Goal: Find specific page/section: Find specific page/section

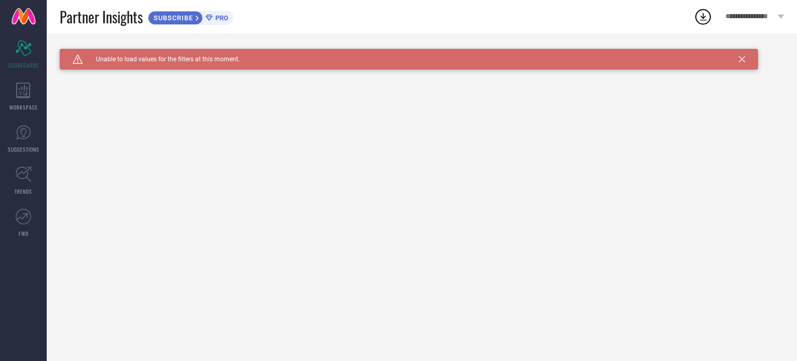
click at [743, 60] on icon at bounding box center [742, 59] width 6 height 6
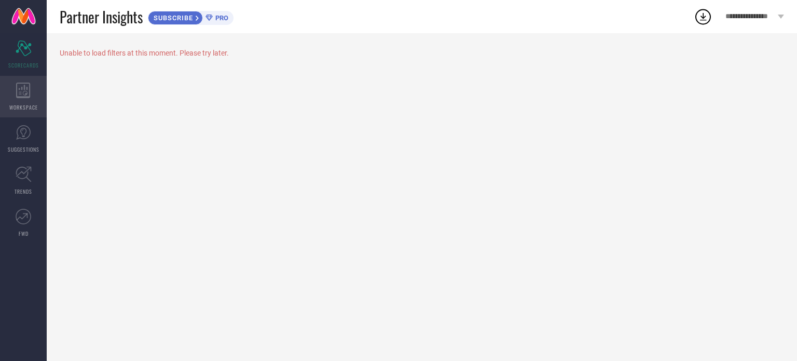
click at [23, 99] on div "WORKSPACE" at bounding box center [23, 97] width 47 height 42
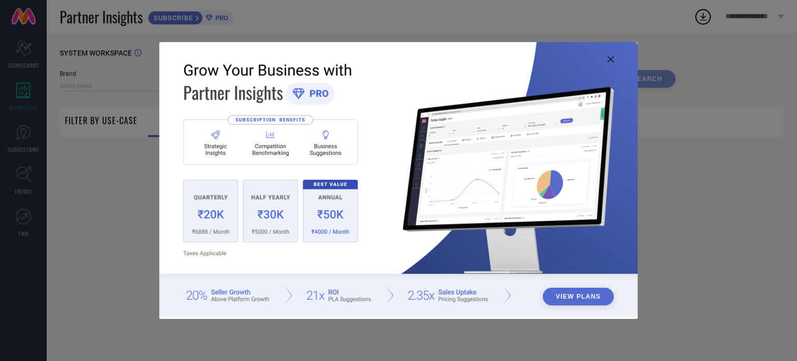
click at [607, 58] on img at bounding box center [398, 179] width 479 height 275
click at [610, 57] on icon at bounding box center [611, 59] width 6 height 6
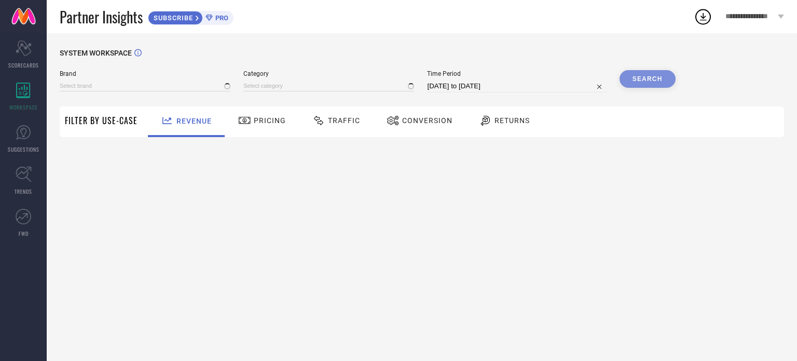
type input "1 STOP FASHION"
type input "All"
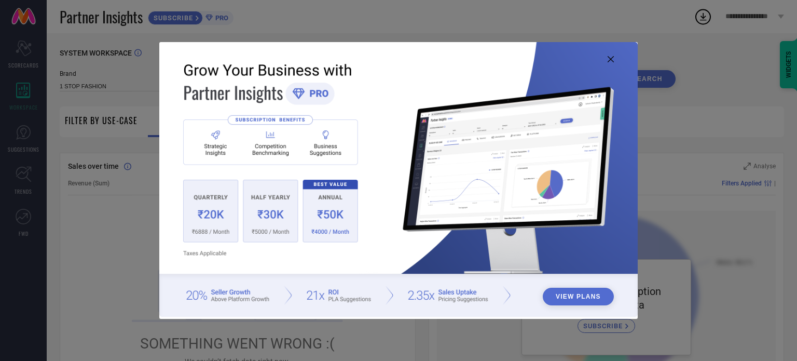
click at [611, 58] on icon at bounding box center [611, 59] width 6 height 6
